Goal: Transaction & Acquisition: Purchase product/service

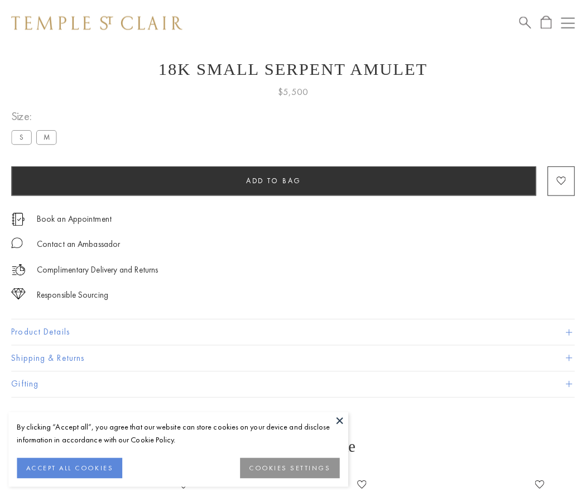
scroll to position [45, 0]
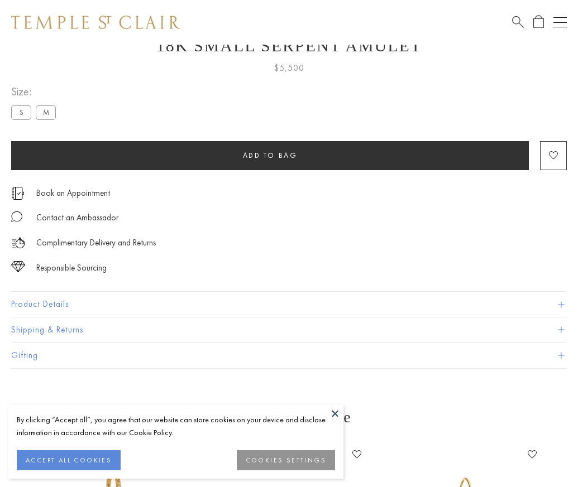
click at [270, 155] on span "Add to bag" at bounding box center [270, 155] width 55 height 9
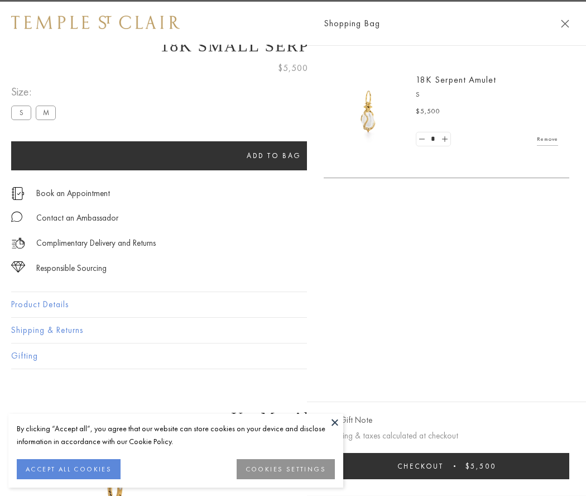
click at [444, 465] on span "Checkout" at bounding box center [420, 465] width 46 height 9
